Goal: Task Accomplishment & Management: Manage account settings

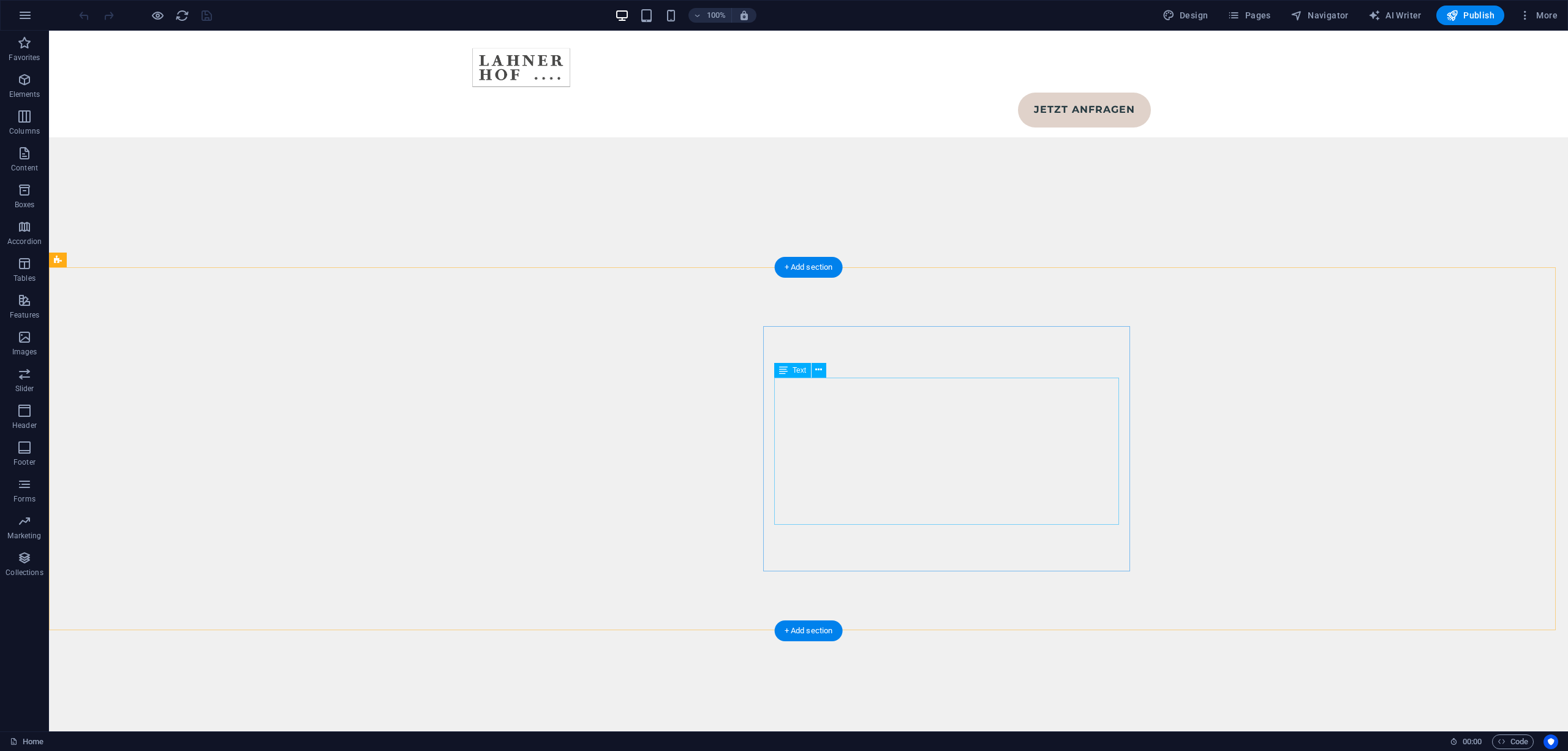
scroll to position [6946, 0]
click at [1247, 17] on span "Pages" at bounding box center [1249, 15] width 43 height 12
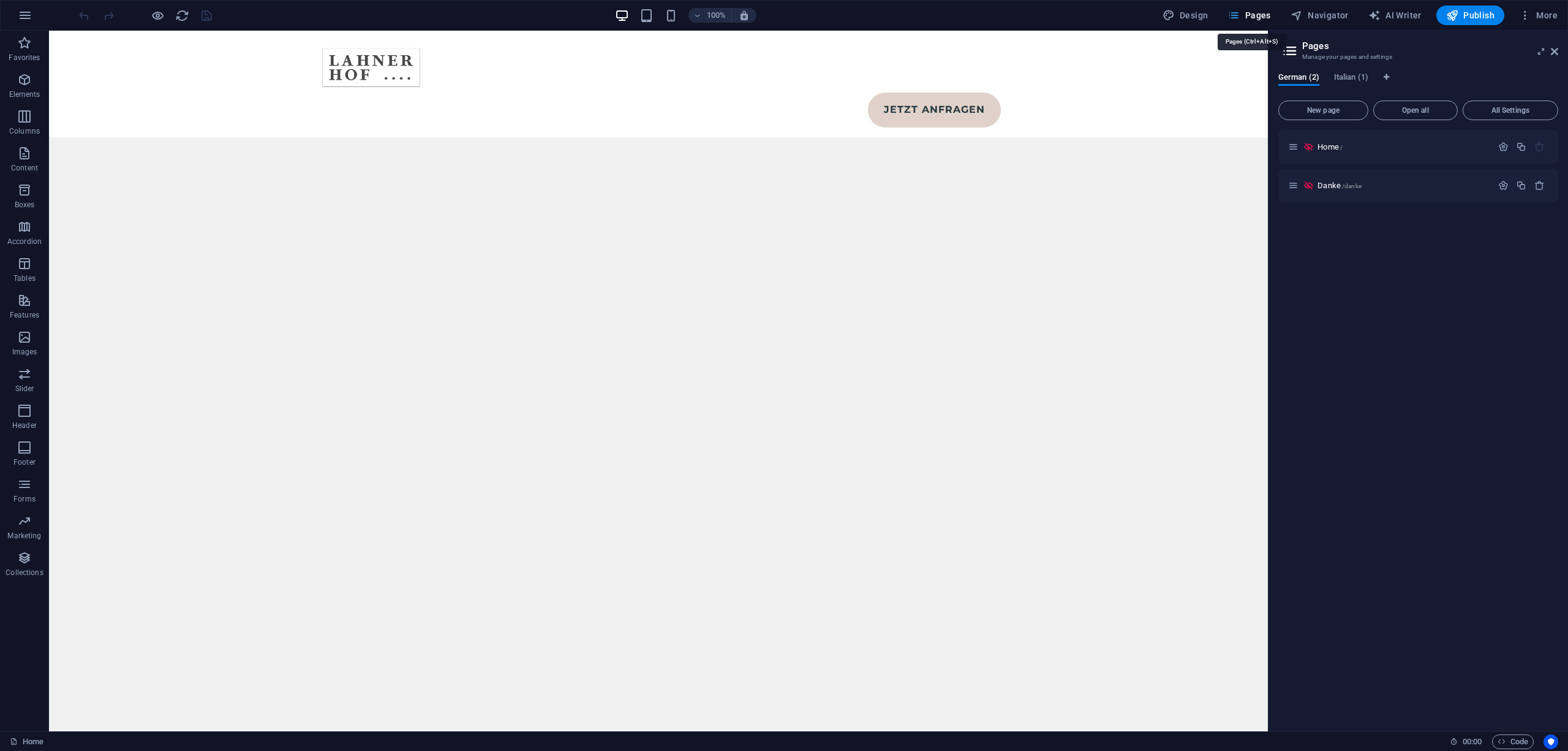
scroll to position [6795, 0]
click at [1340, 78] on span "Italian (1)" at bounding box center [1351, 78] width 34 height 17
click at [1374, 143] on p "Home /" at bounding box center [1403, 146] width 171 height 8
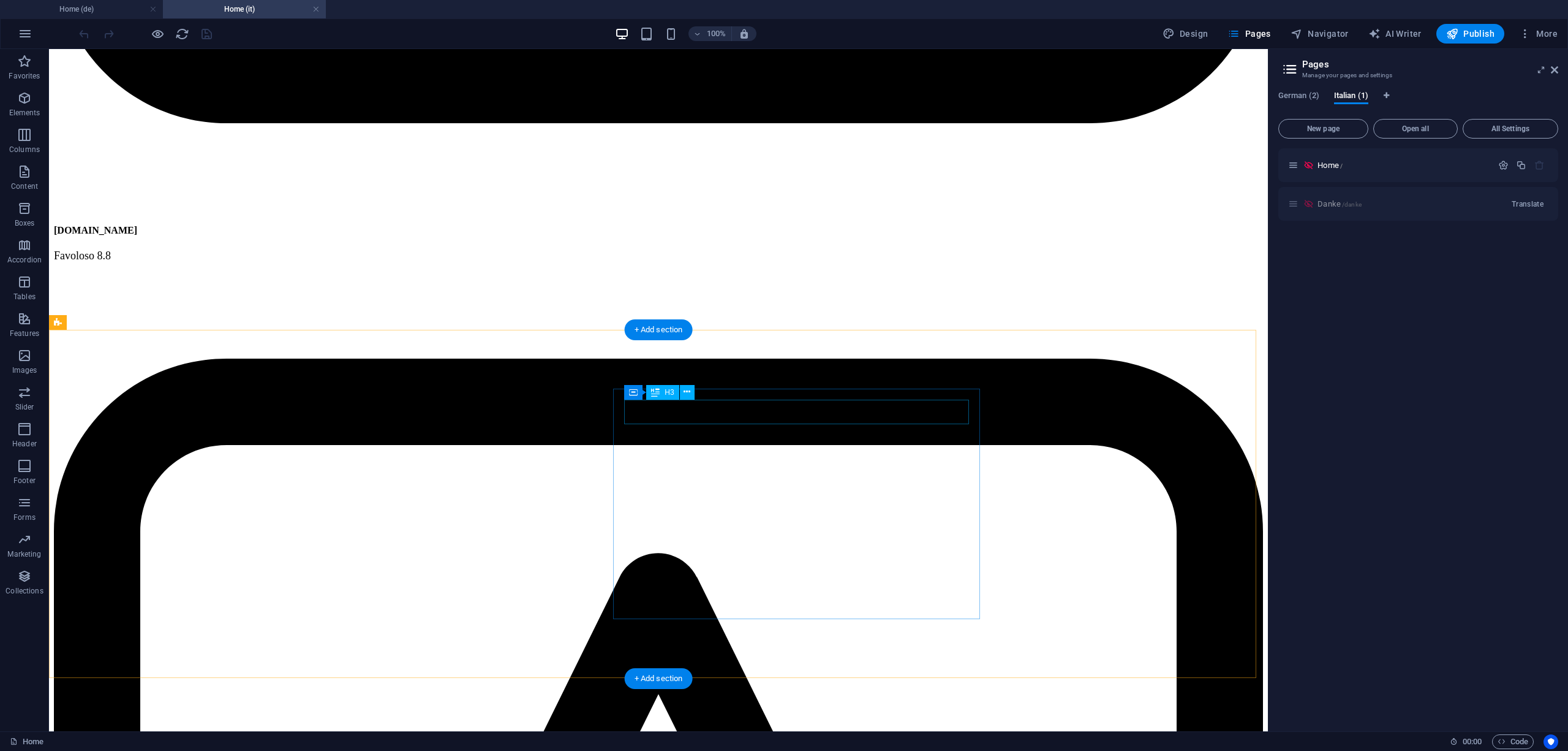
scroll to position [6706, 0]
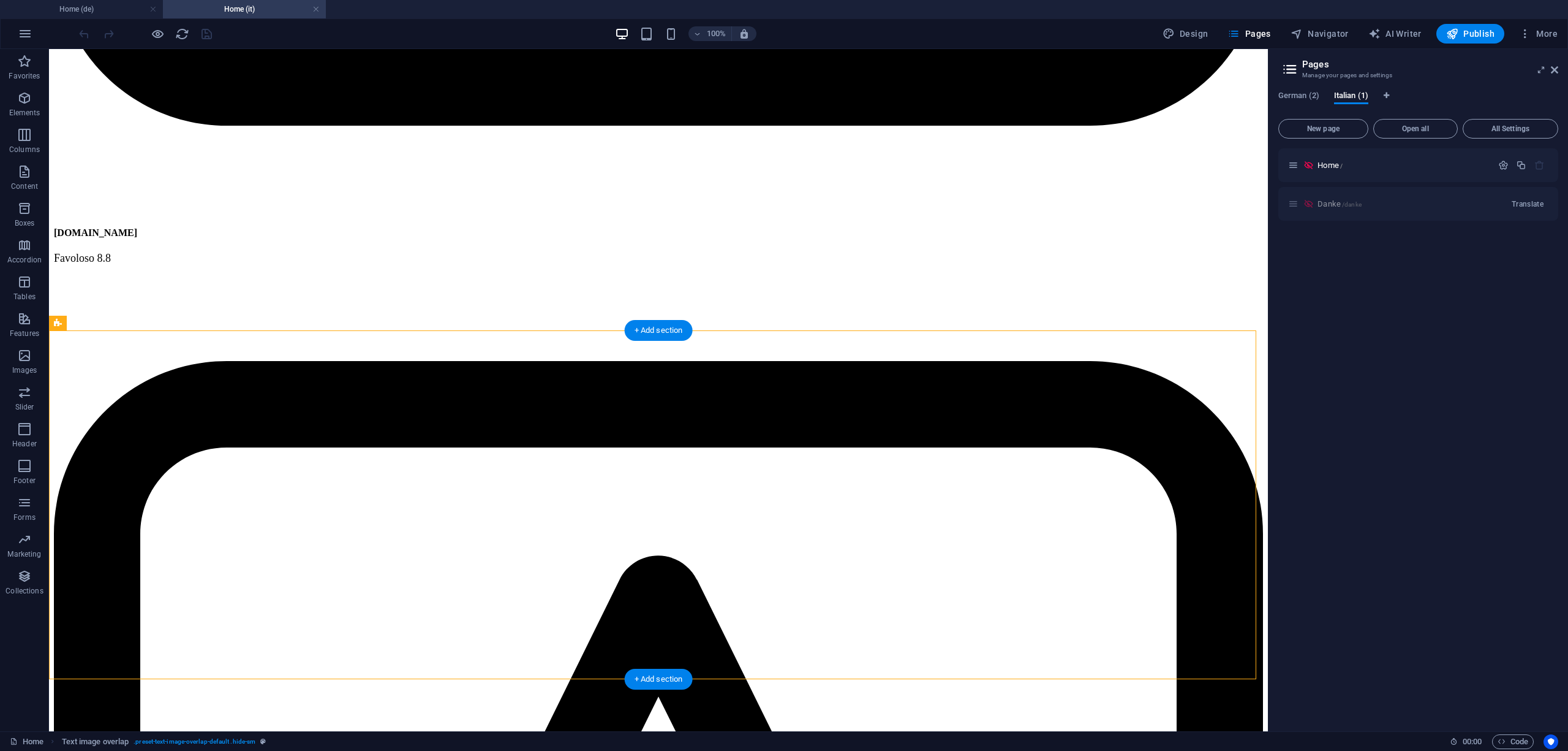
drag, startPoint x: 447, startPoint y: 488, endPoint x: 958, endPoint y: 490, distance: 511.0
drag, startPoint x: 500, startPoint y: 486, endPoint x: 964, endPoint y: 476, distance: 464.1
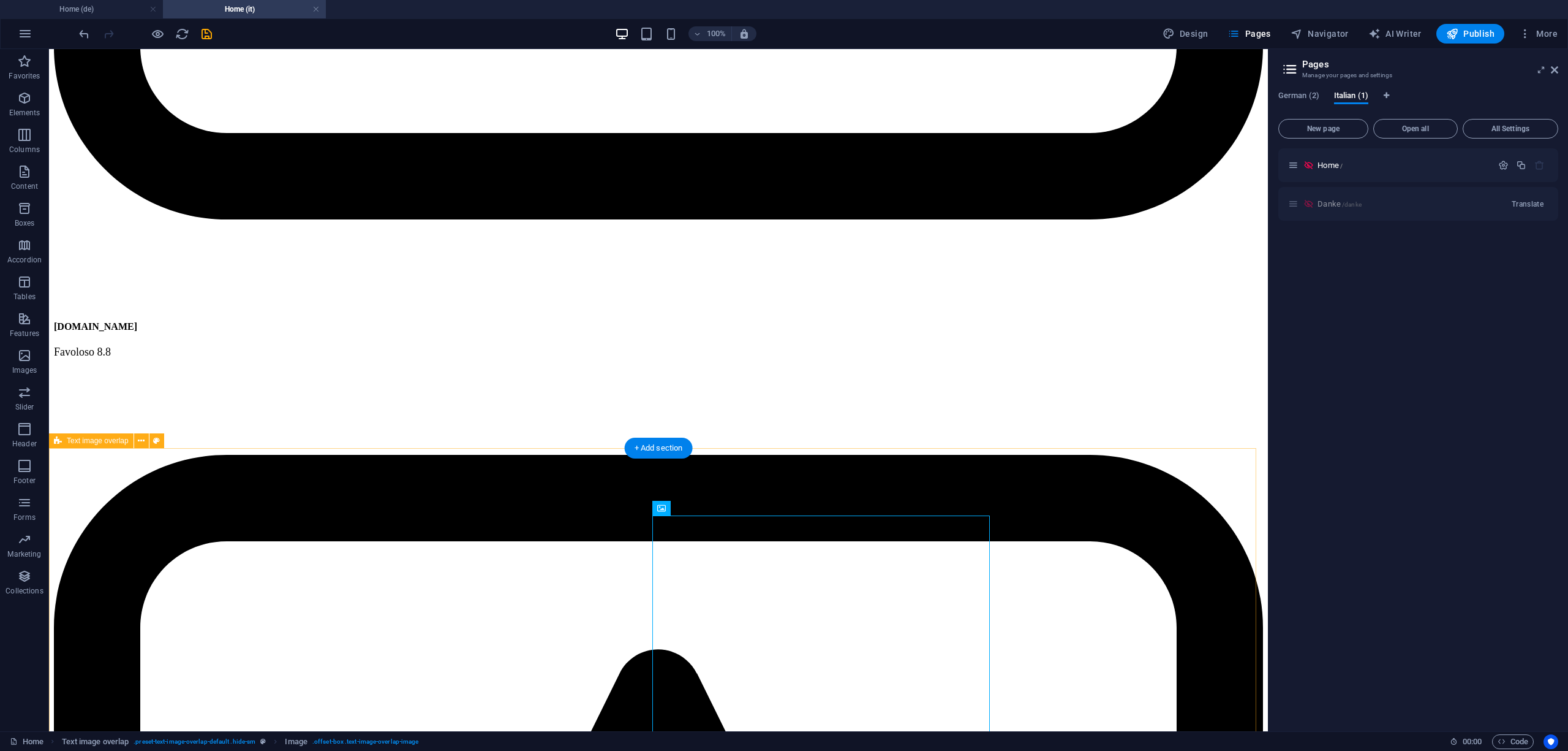
scroll to position [6543, 0]
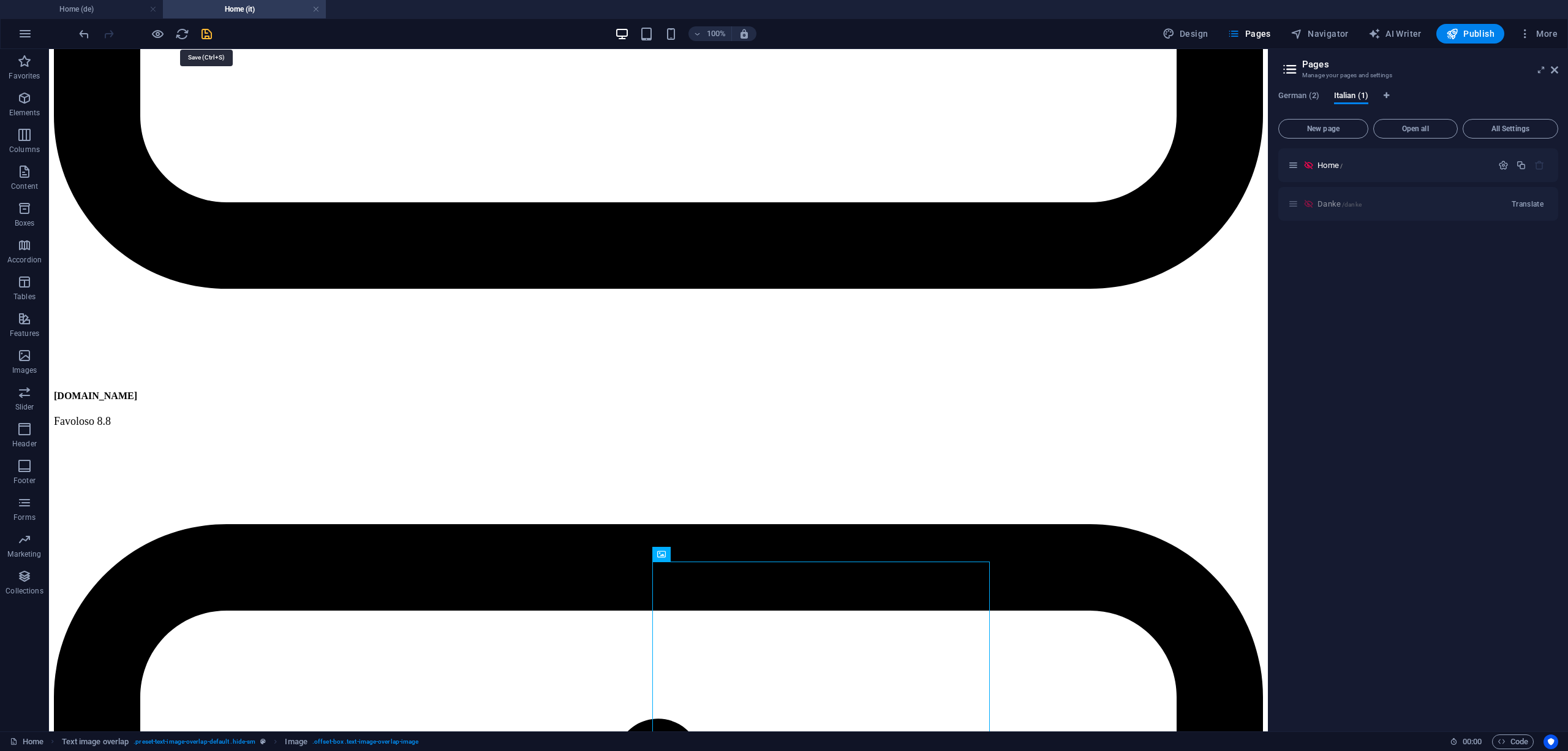
click at [208, 36] on icon "save" at bounding box center [206, 33] width 14 height 14
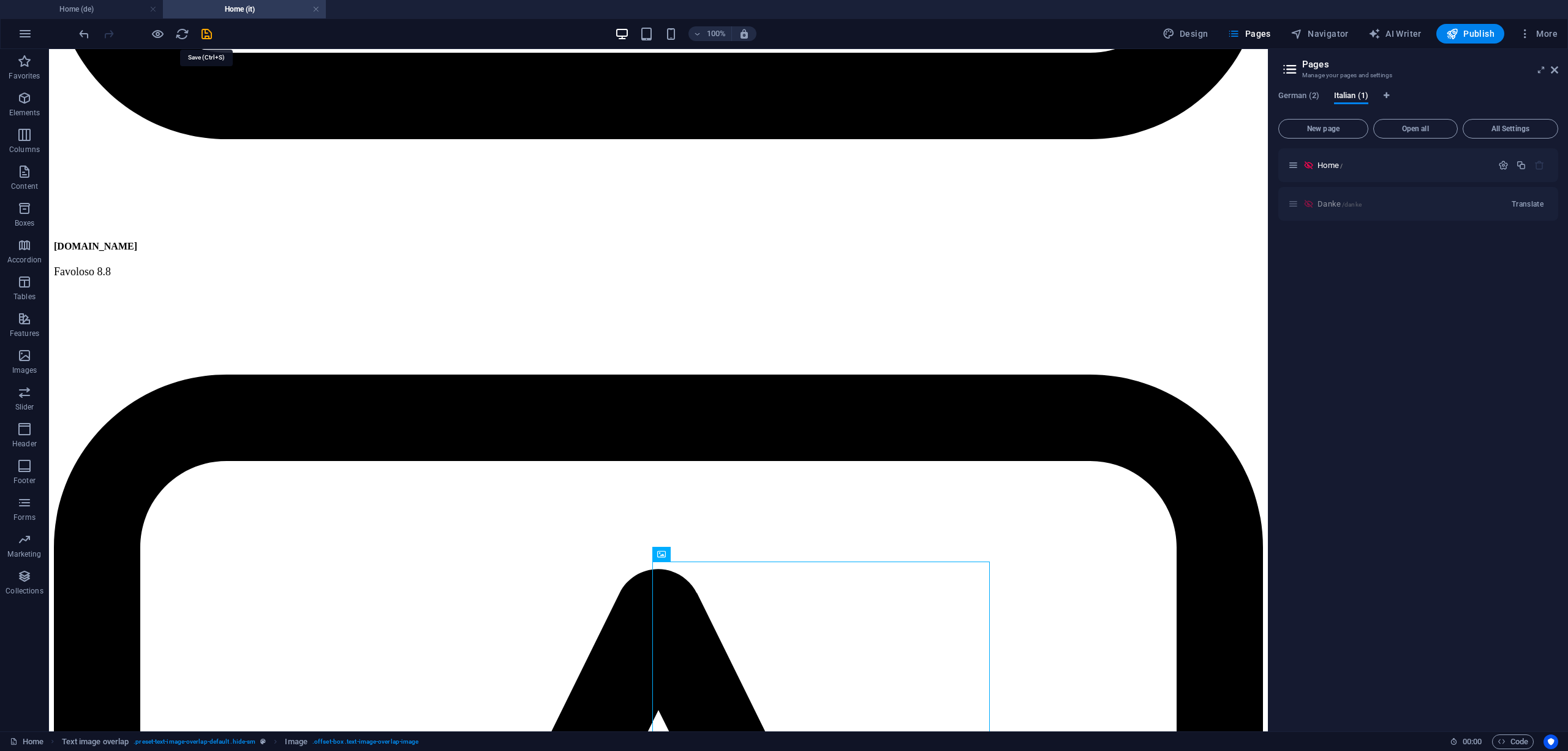
select select
checkbox input "false"
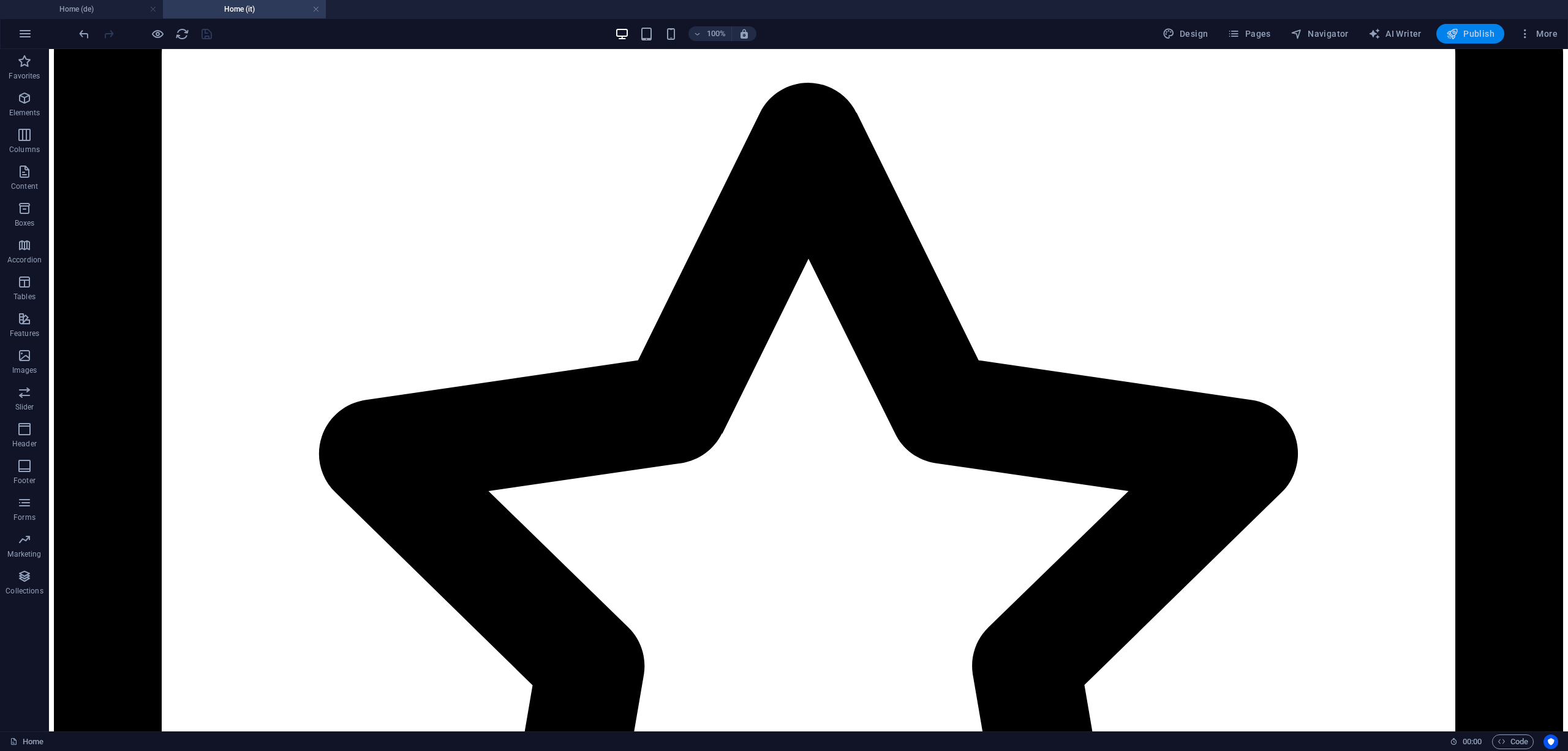
click at [1449, 35] on icon "button" at bounding box center [1452, 33] width 12 height 12
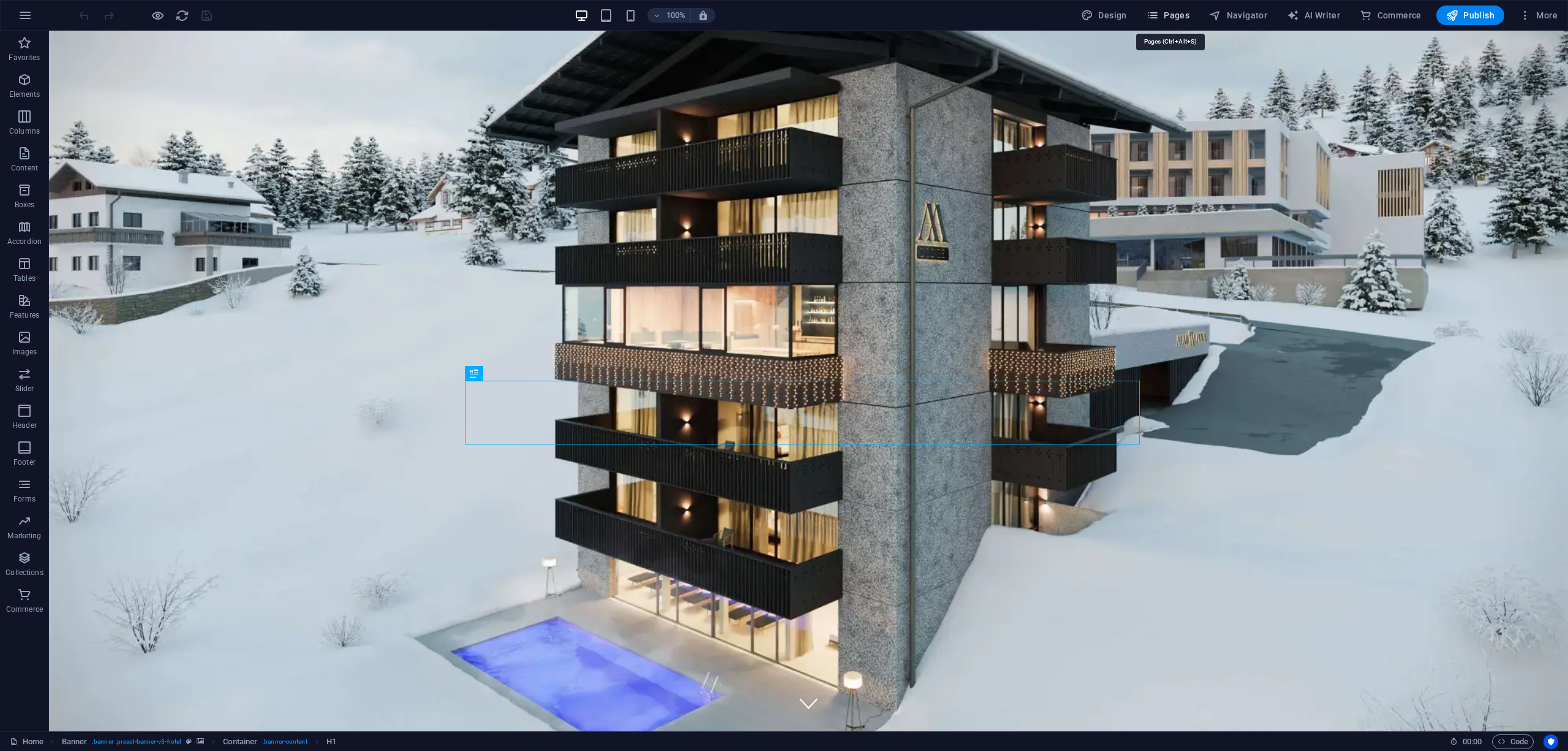
click at [1179, 21] on span "Pages" at bounding box center [1168, 15] width 43 height 12
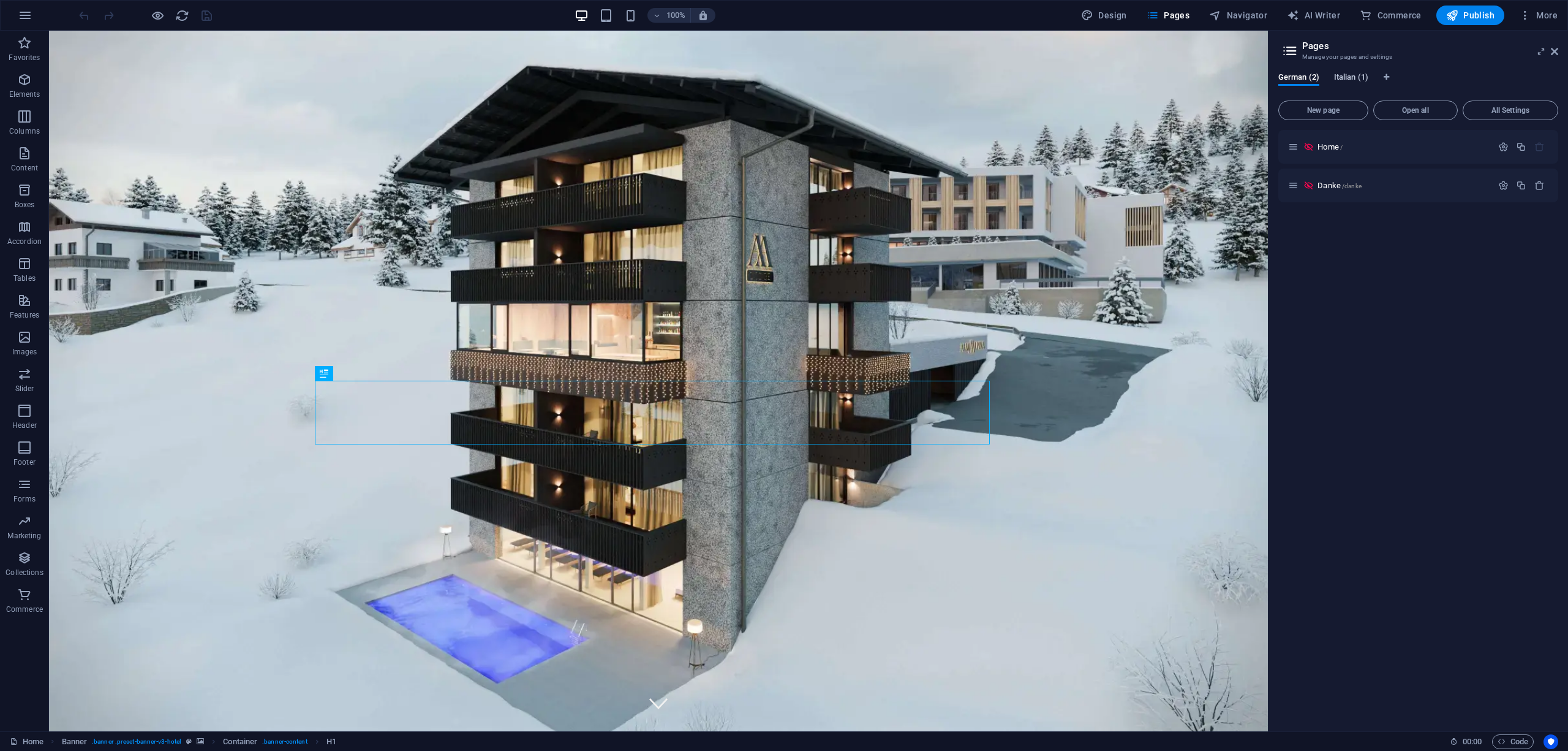
click at [1349, 74] on span "Italian (1)" at bounding box center [1351, 78] width 34 height 17
click at [1348, 145] on p "Home /" at bounding box center [1396, 146] width 184 height 8
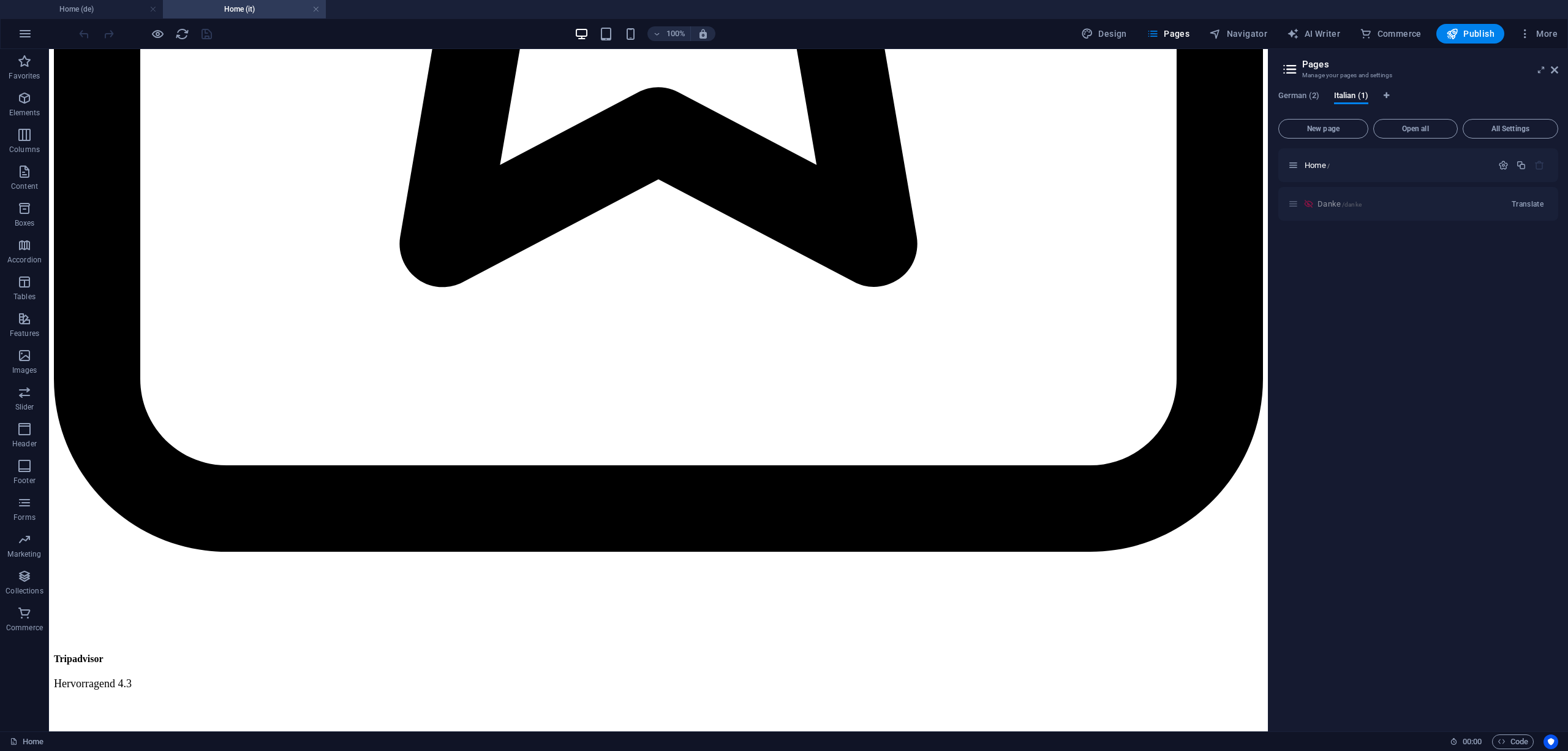
scroll to position [7487, 0]
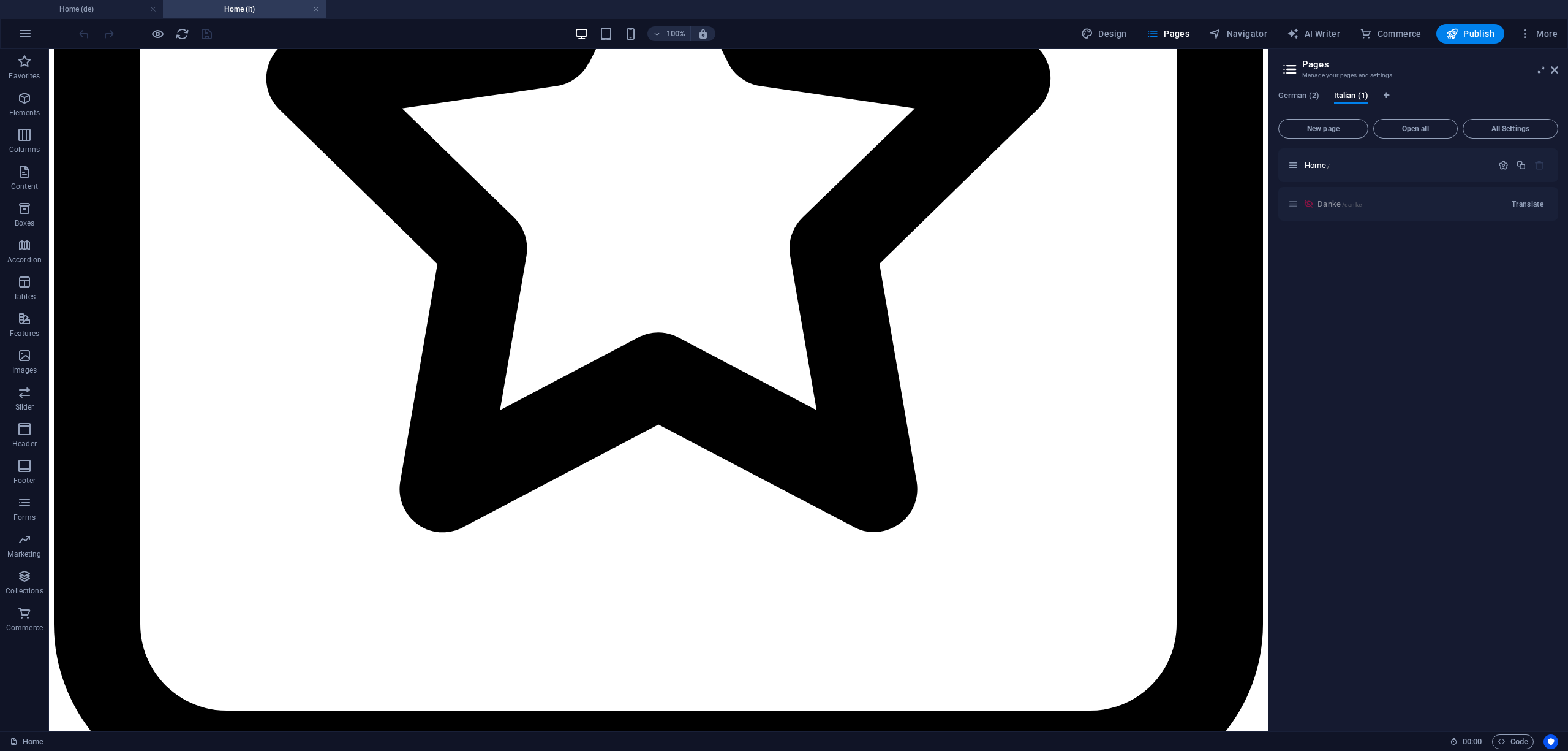
click at [1452, 386] on div "Home / Danke /danke Translate" at bounding box center [1418, 434] width 280 height 573
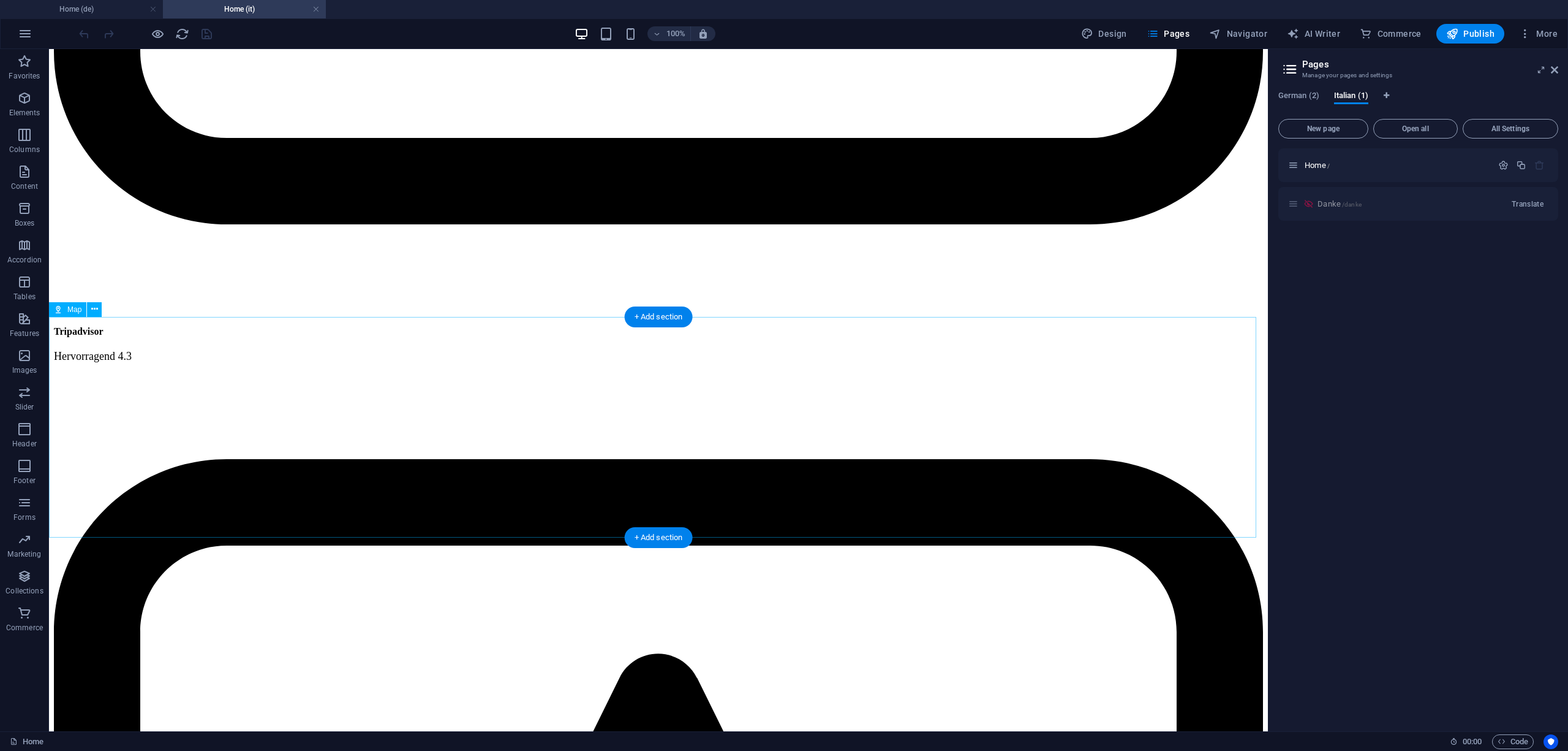
scroll to position [8224, 0]
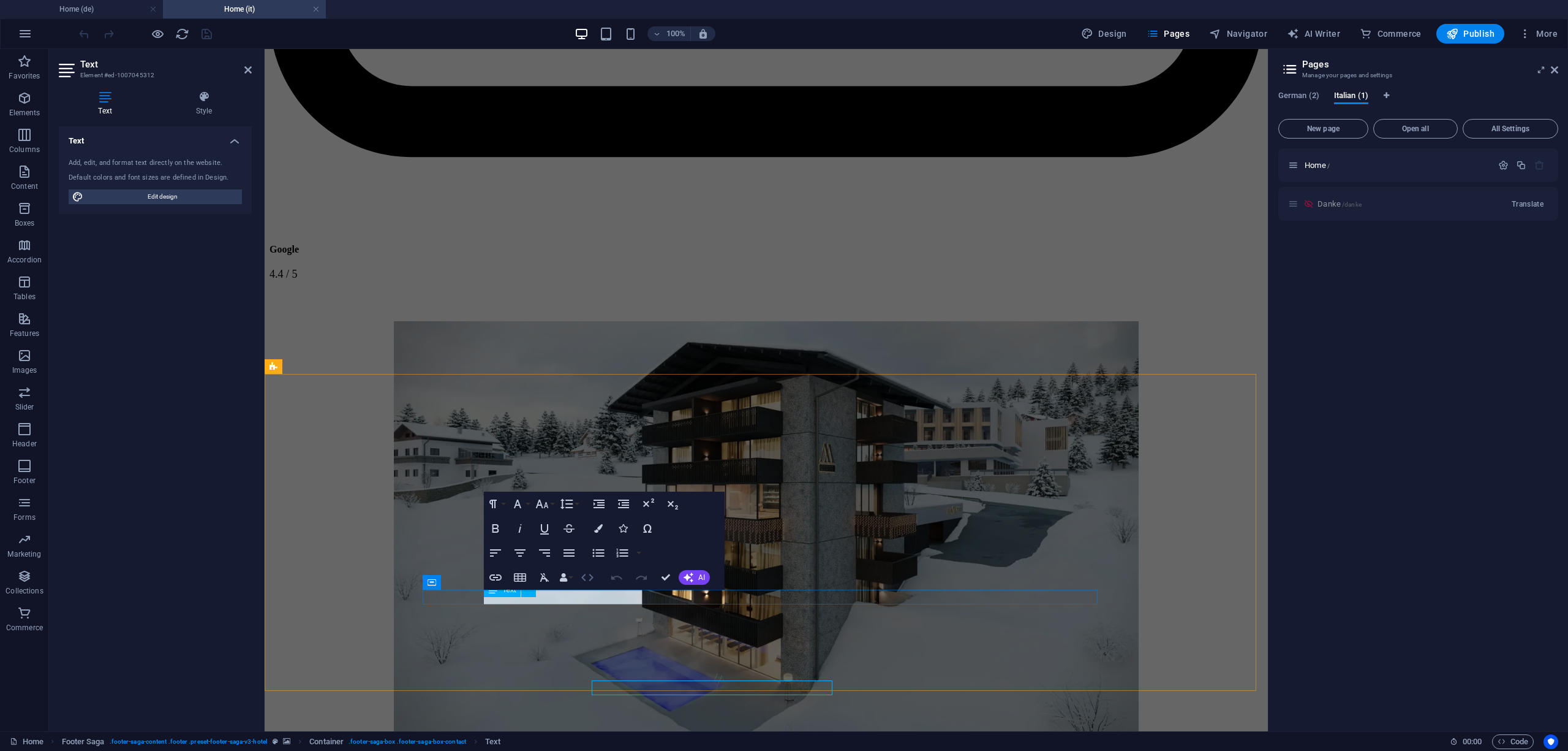
scroll to position [8132, 0]
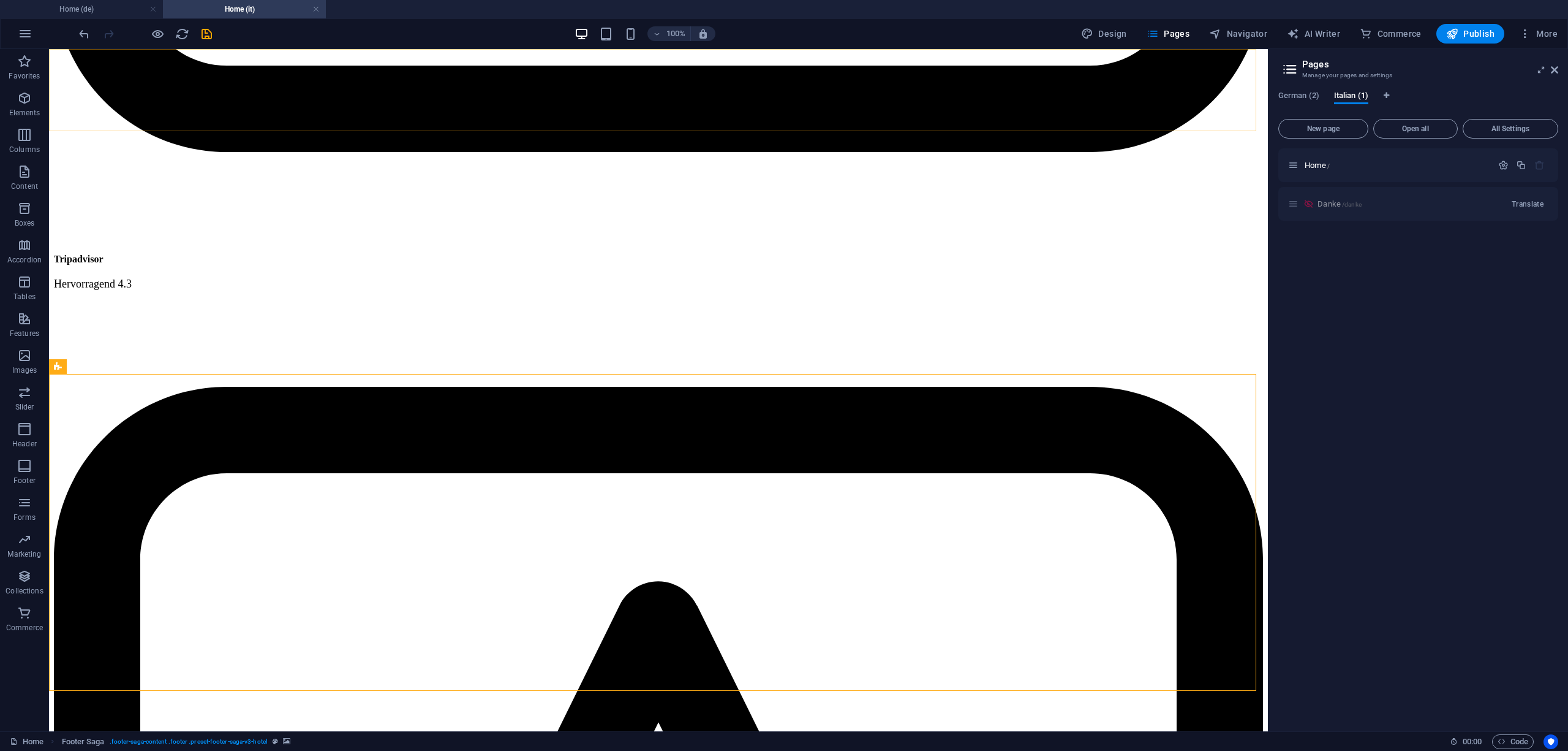
scroll to position [8224, 0]
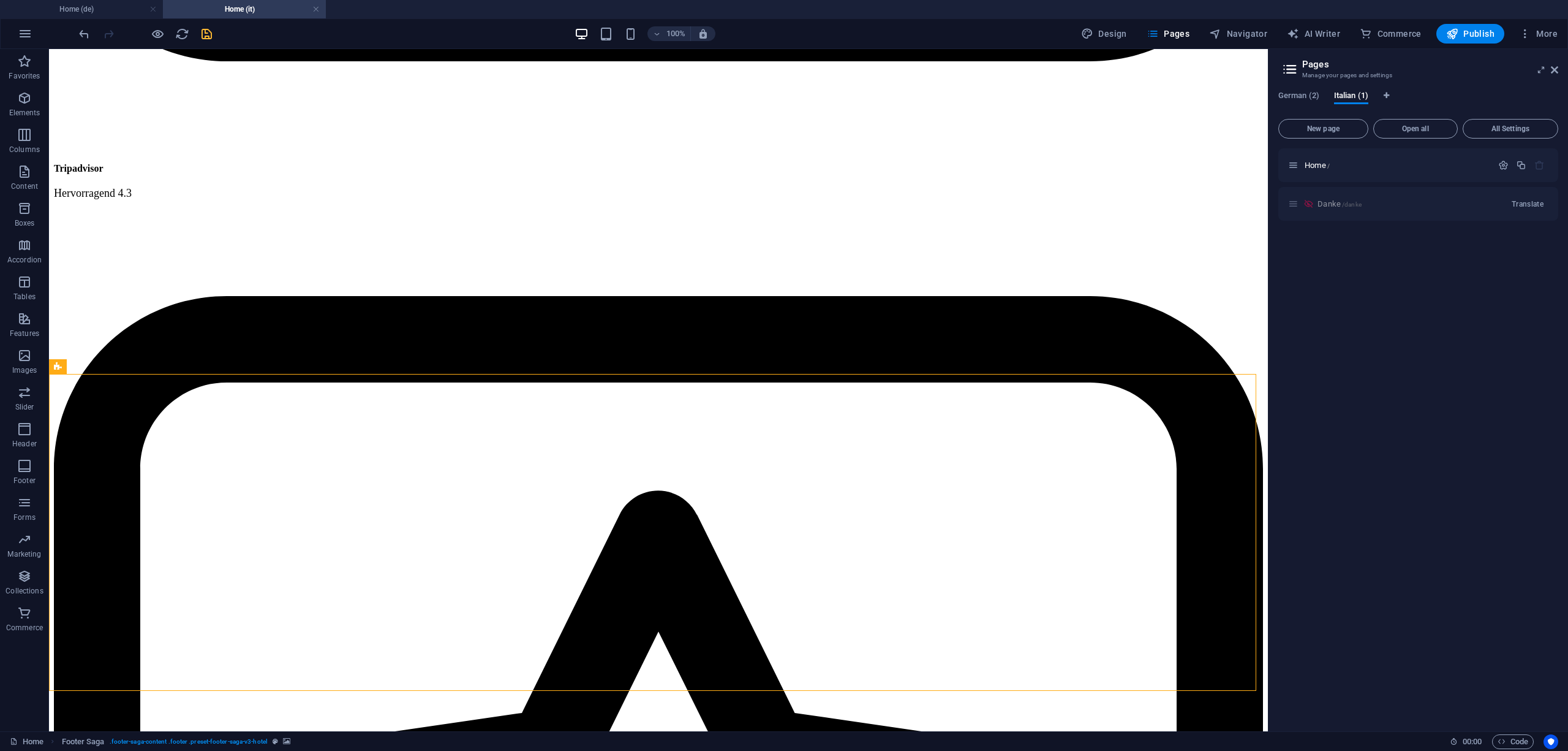
click at [208, 29] on icon "save" at bounding box center [206, 33] width 14 height 14
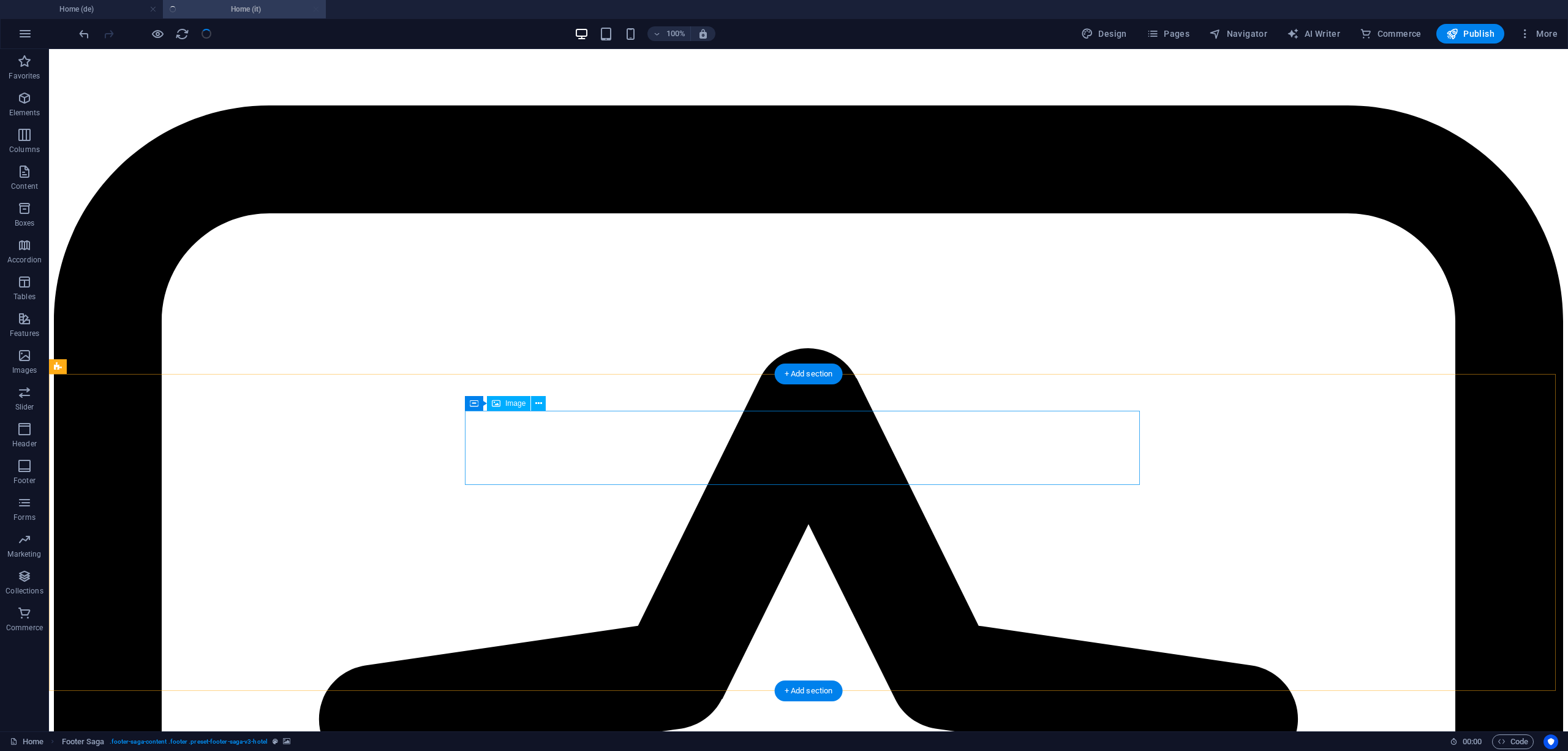
select select
checkbox input "false"
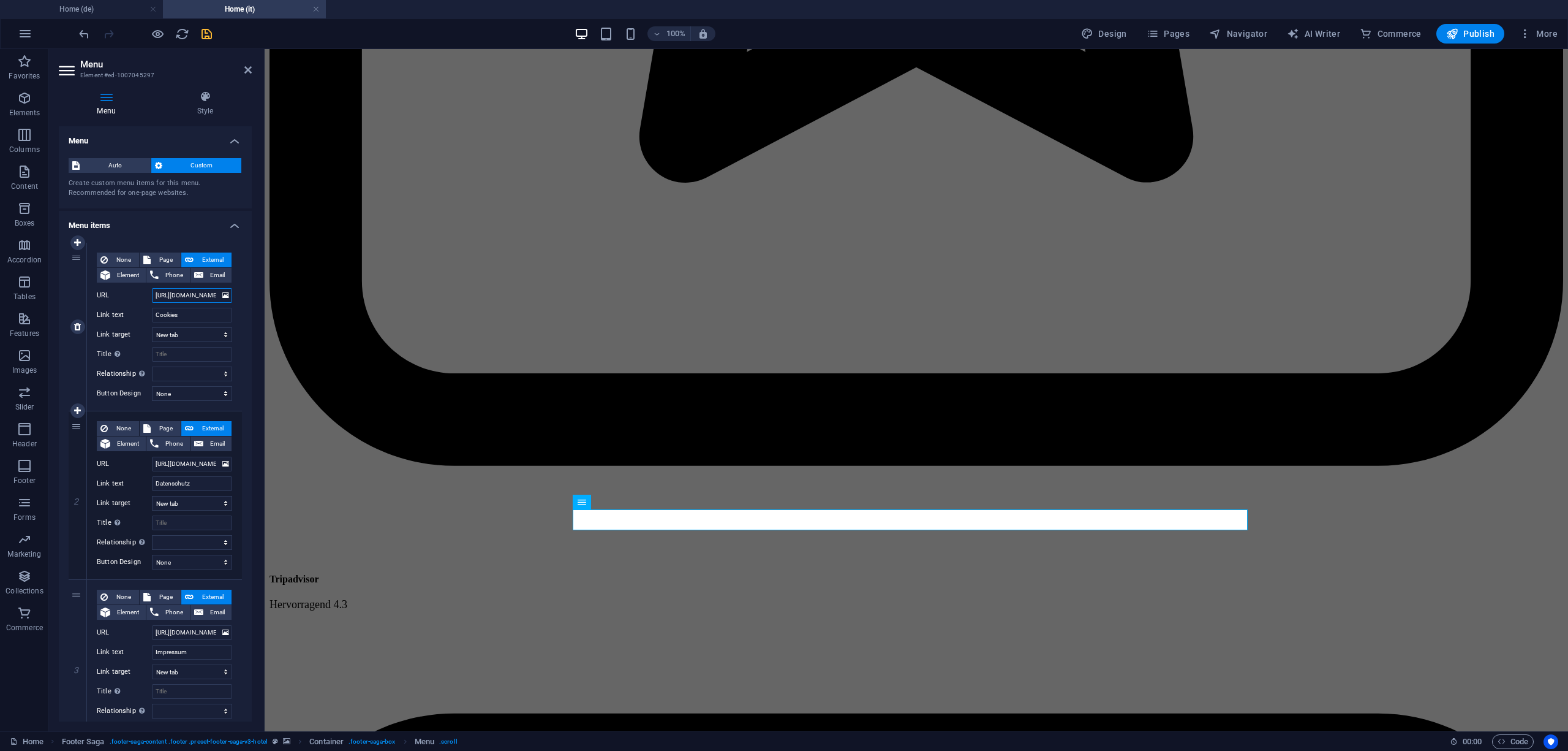
click at [185, 292] on input "[URL][DOMAIN_NAME]" at bounding box center [193, 295] width 81 height 15
paste input "it"
type input "[URL][DOMAIN_NAME]"
select select
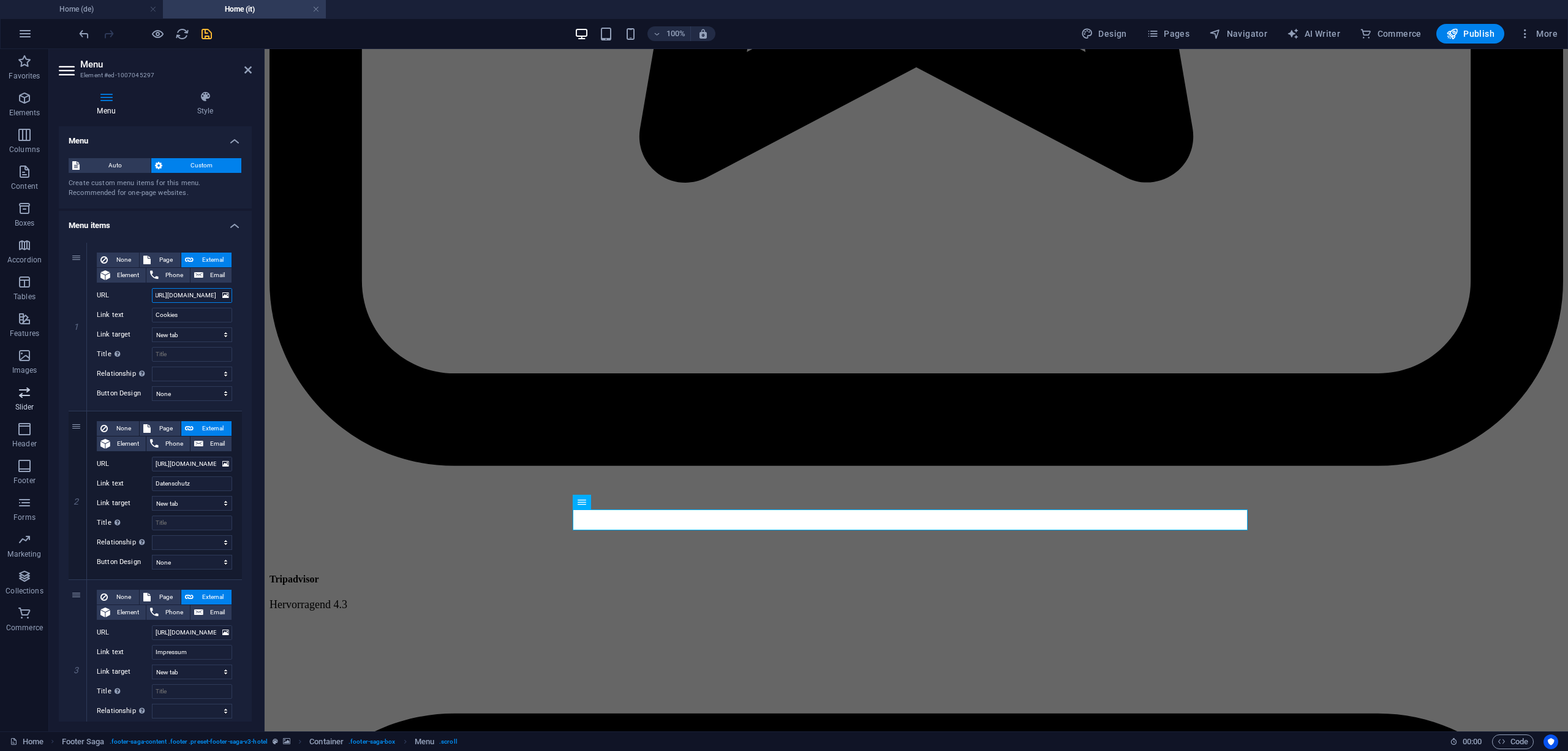
select select
type input "[URL][DOMAIN_NAME]"
click at [203, 478] on input "Datenschutz" at bounding box center [193, 483] width 81 height 15
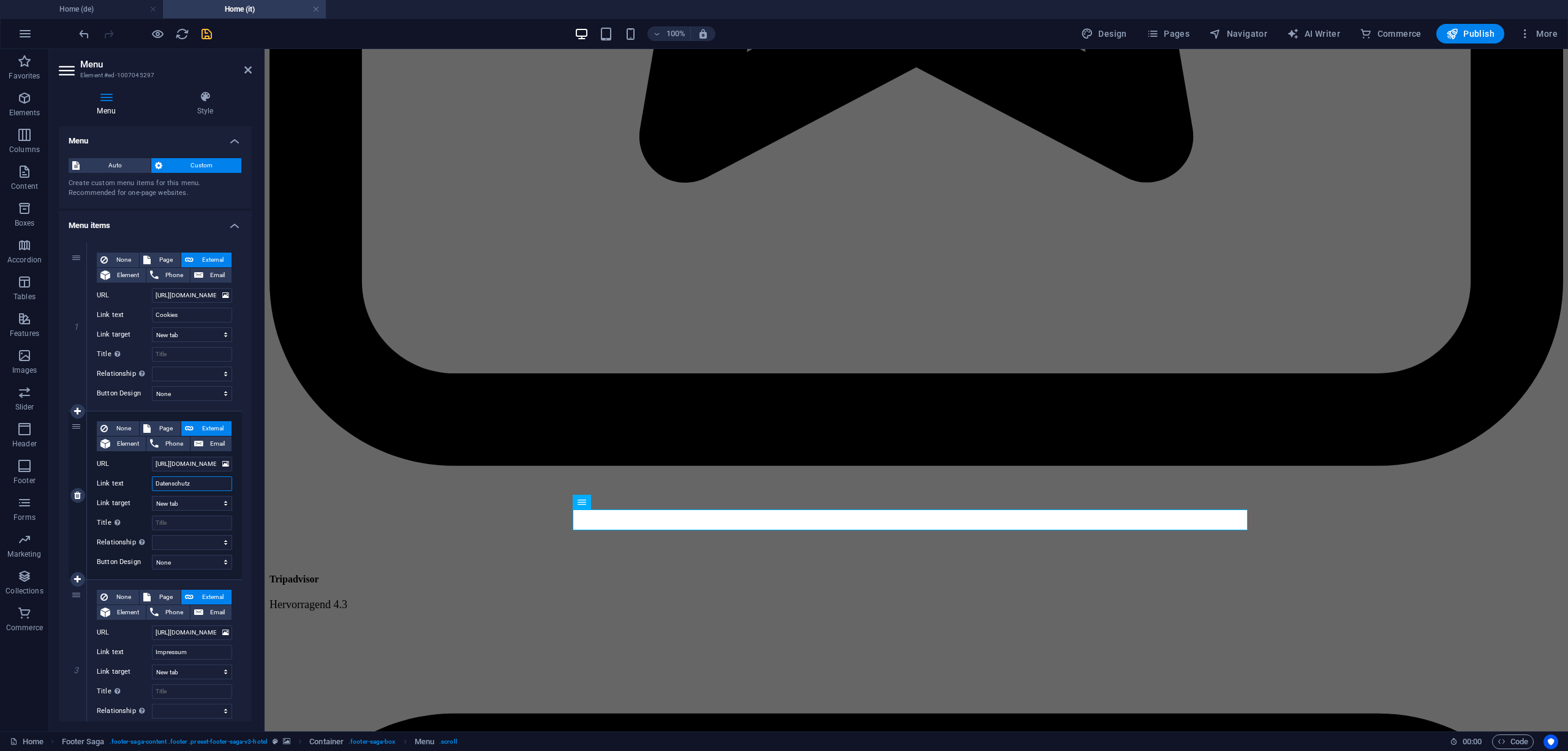
click at [203, 478] on input "Datenschutz" at bounding box center [193, 483] width 81 height 15
type input "Privacy"
select select
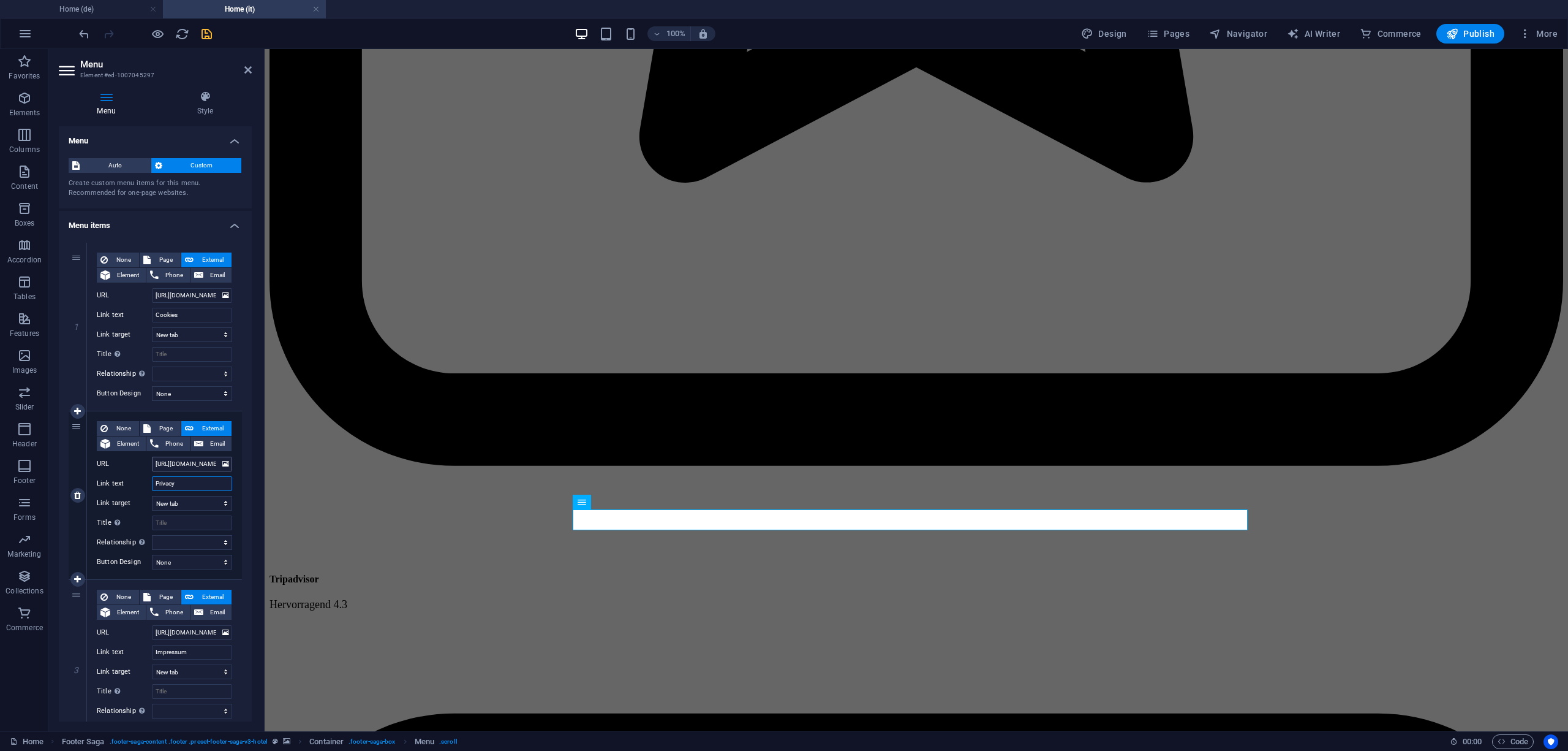
select select
type input "Privacy"
click at [192, 460] on input "[URL][DOMAIN_NAME]" at bounding box center [193, 463] width 81 height 15
paste input "it/privacy"
type input "[URL][DOMAIN_NAME]"
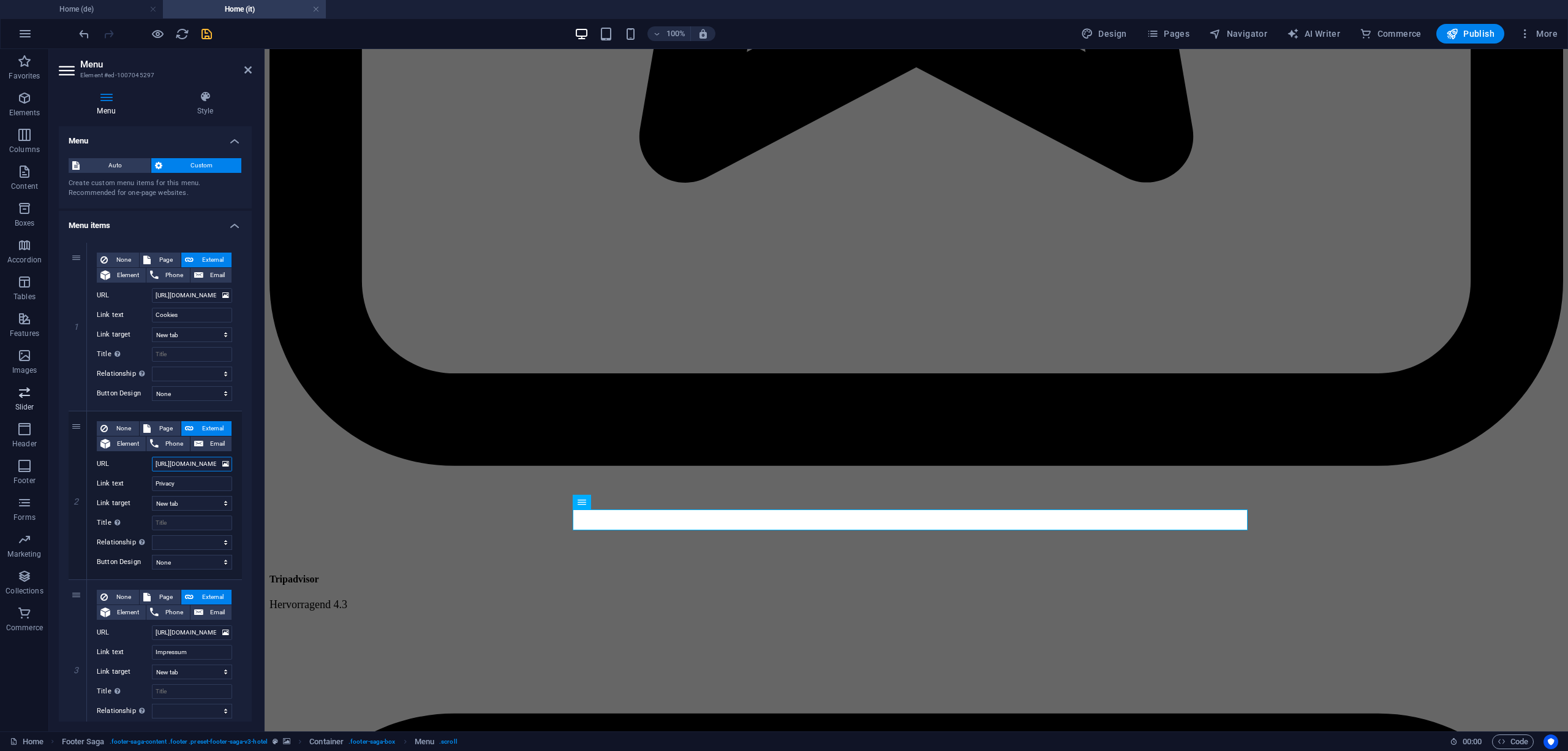
scroll to position [0, 37]
select select
type input "[URL][DOMAIN_NAME]"
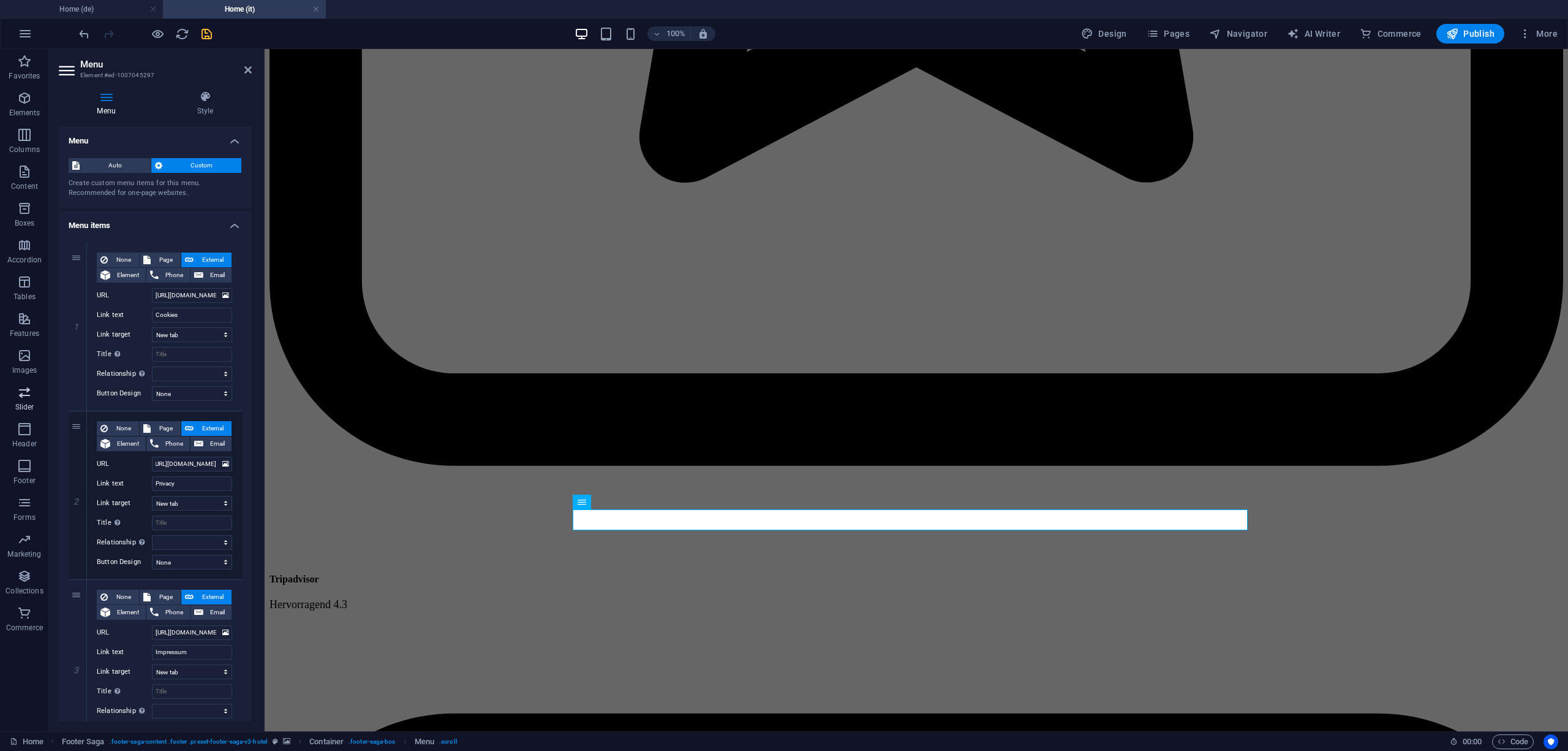
scroll to position [0, 0]
click at [190, 651] on input "Impressum" at bounding box center [193, 652] width 81 height 15
type input "Credits"
select select
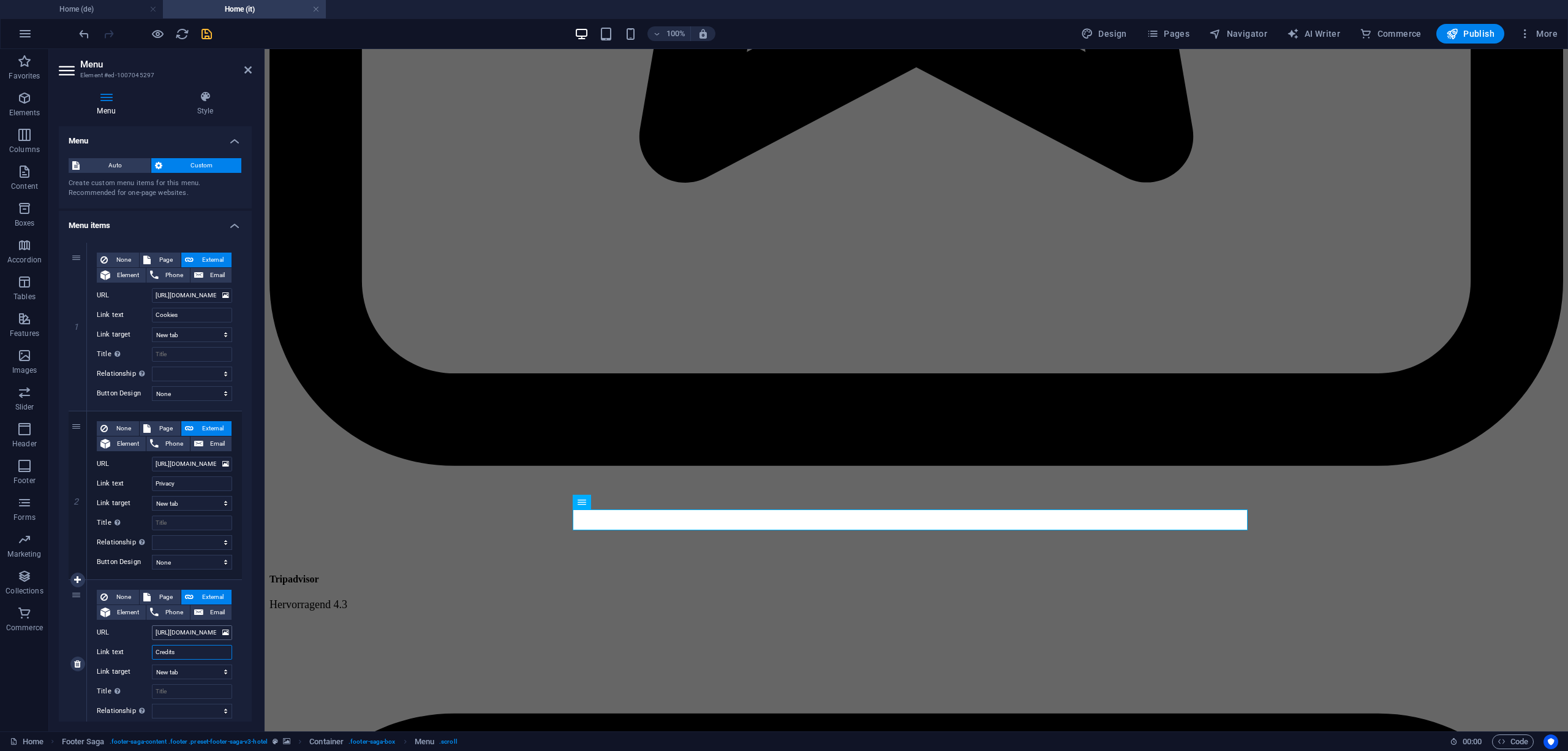
select select
type input "Credits"
click at [198, 633] on input "[URL][DOMAIN_NAME]" at bounding box center [193, 632] width 81 height 15
paste input "it/colofone"
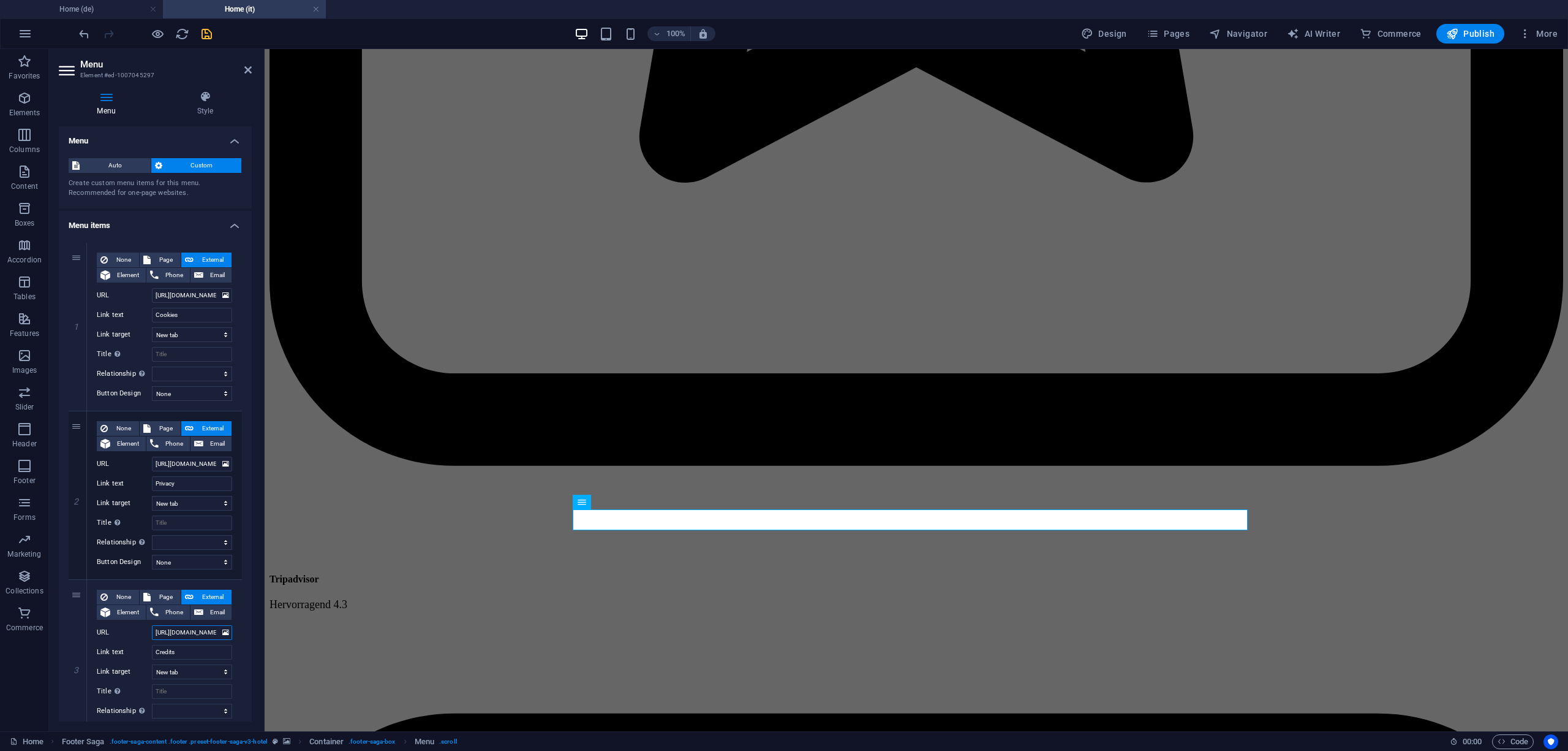
scroll to position [0, 42]
type input "[URL][DOMAIN_NAME]"
select select
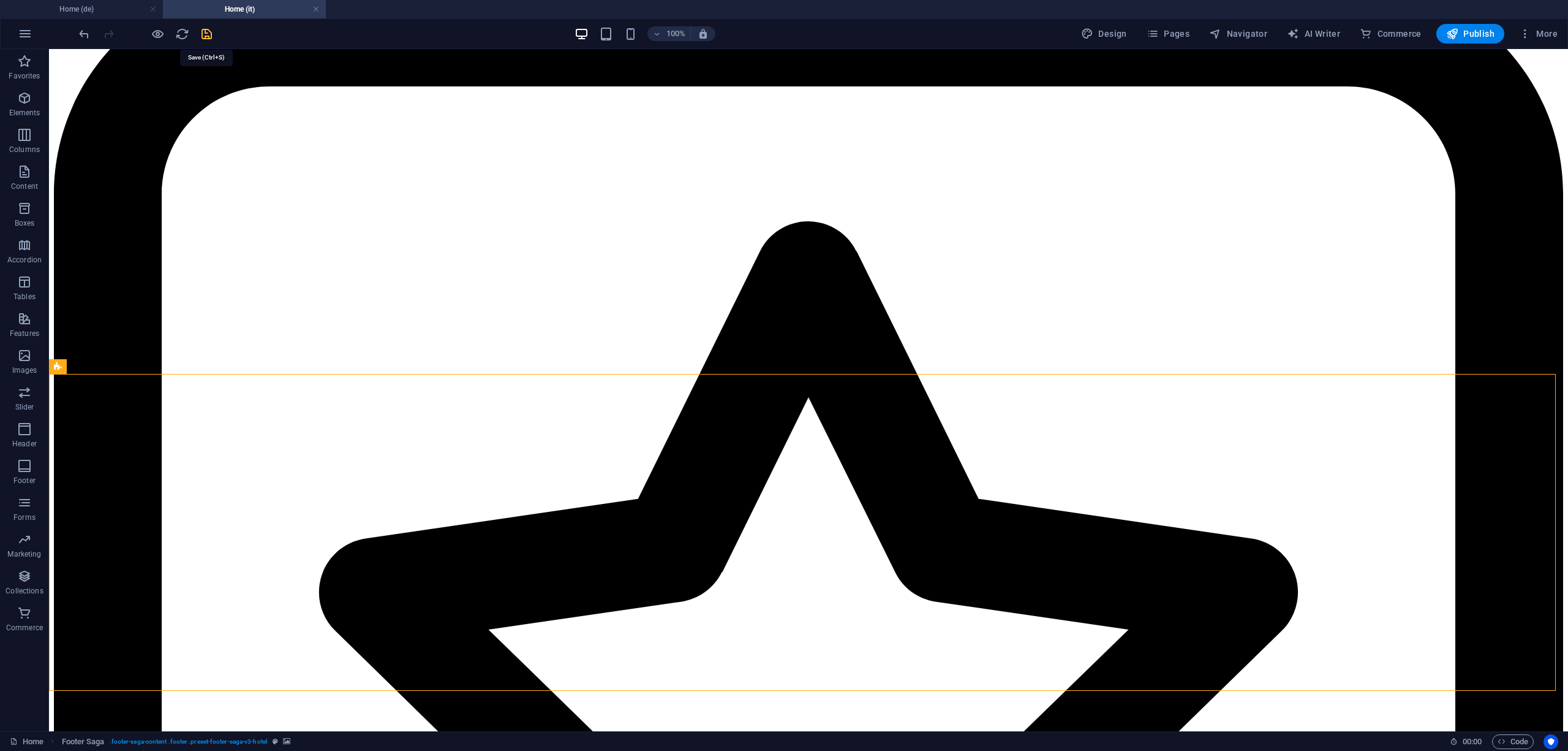
click at [206, 27] on icon "save" at bounding box center [206, 33] width 14 height 14
select select
checkbox input "false"
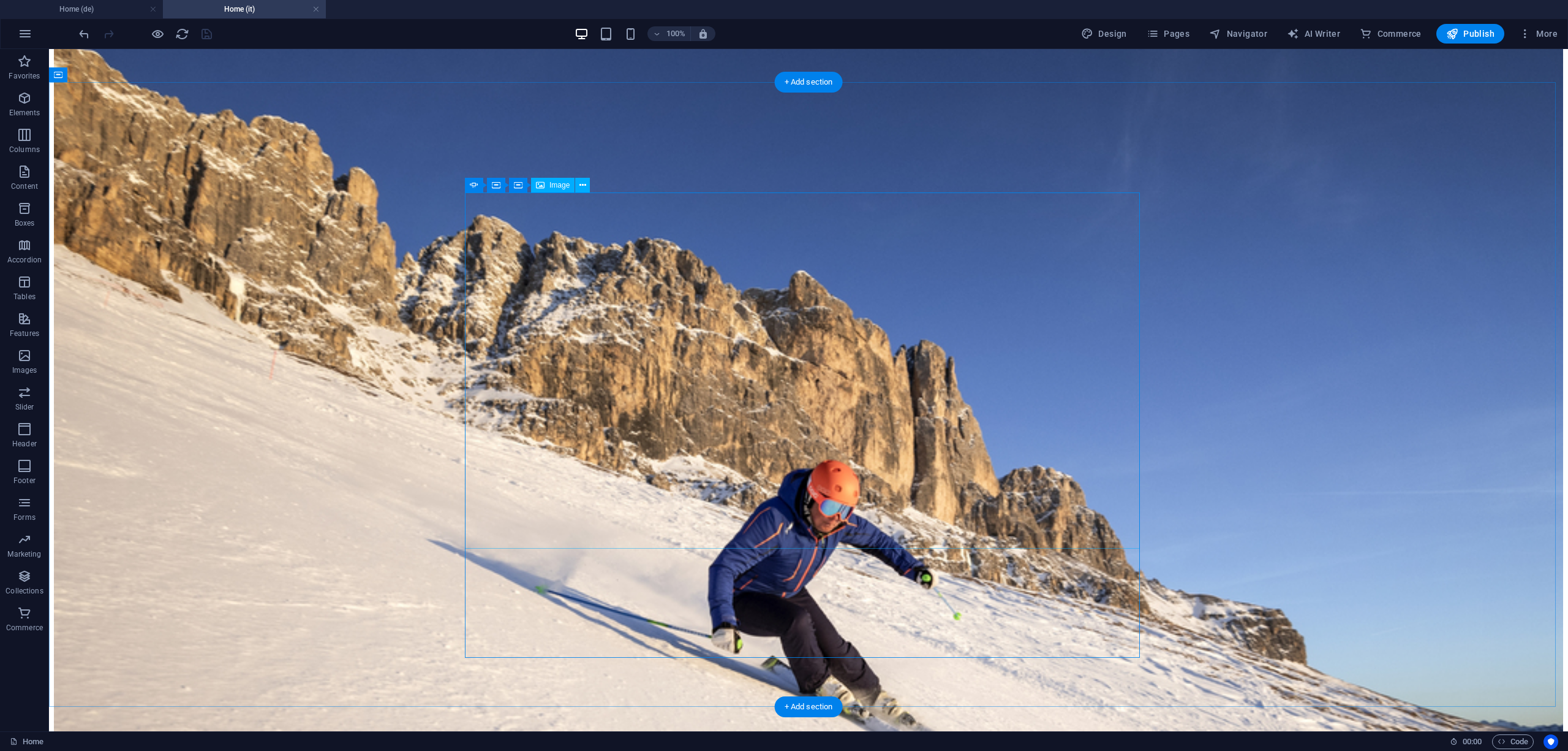
scroll to position [4918, 0]
